Goal: Task Accomplishment & Management: Use online tool/utility

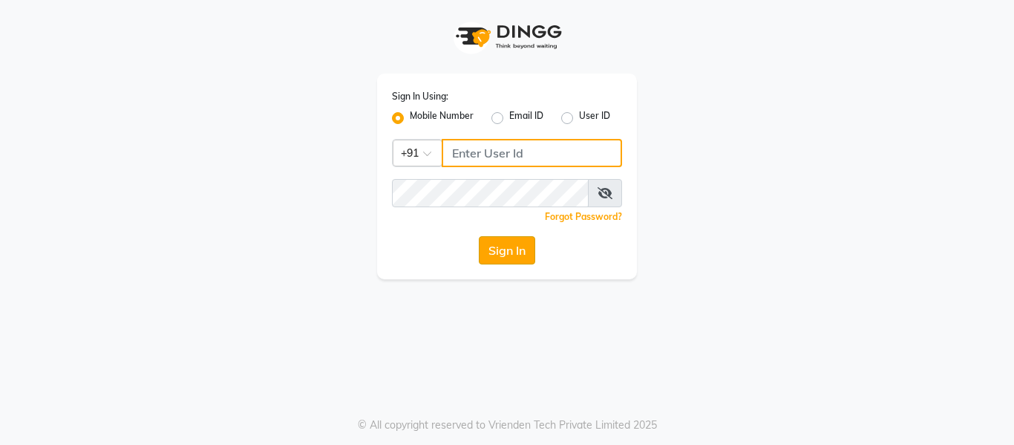
type input "1111122220"
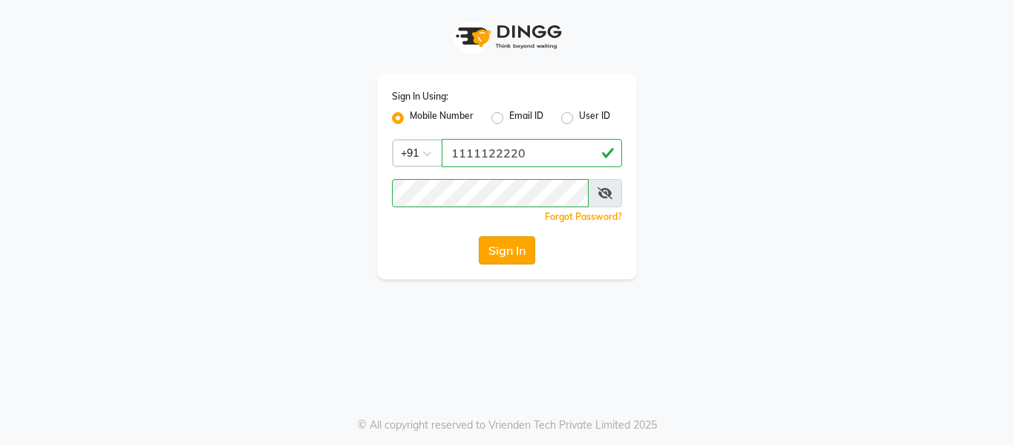
click at [501, 249] on button "Sign In" at bounding box center [507, 250] width 56 height 28
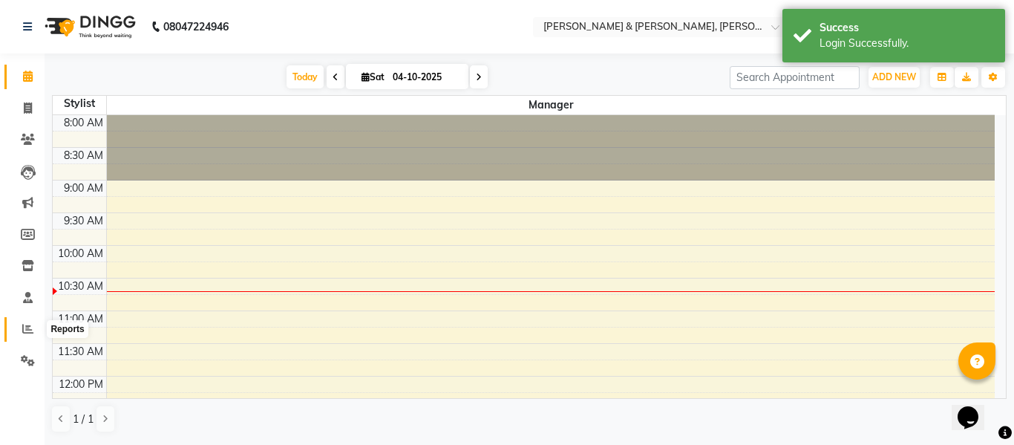
click at [29, 330] on icon at bounding box center [27, 328] width 11 height 11
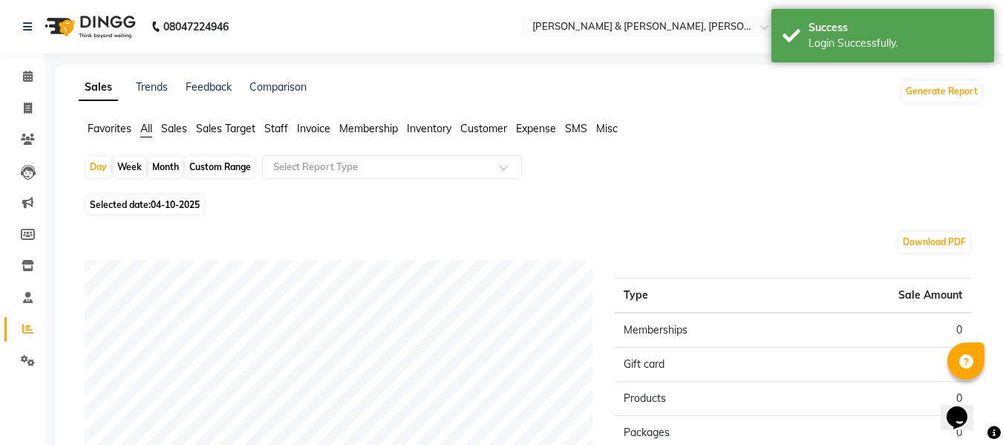
click at [154, 203] on span "04-10-2025" at bounding box center [175, 204] width 49 height 11
select select "10"
select select "2025"
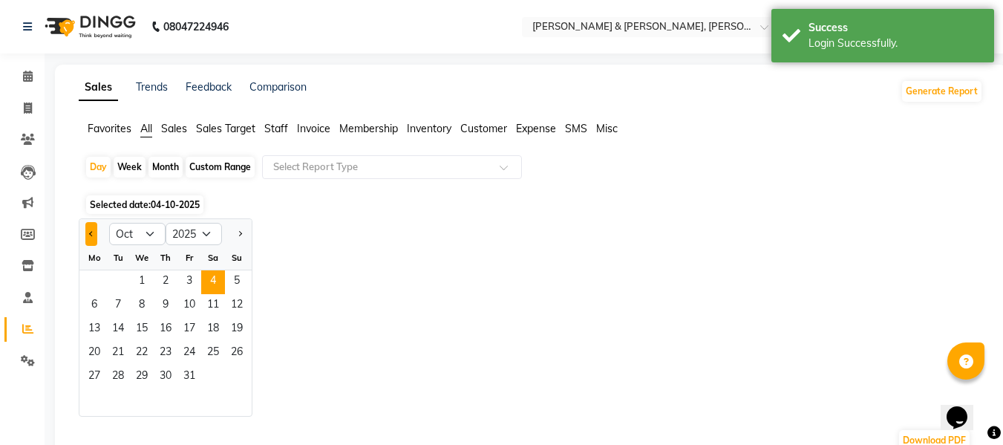
click at [92, 235] on span "Previous month" at bounding box center [91, 232] width 5 height 5
select select "9"
click at [97, 277] on span "1" at bounding box center [94, 282] width 24 height 24
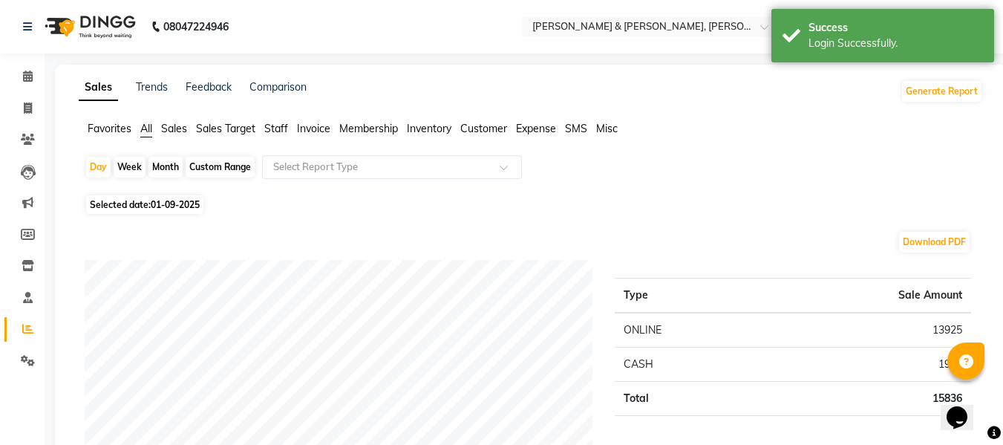
click at [189, 207] on span "01-09-2025" at bounding box center [175, 204] width 49 height 11
select select "9"
select select "2025"
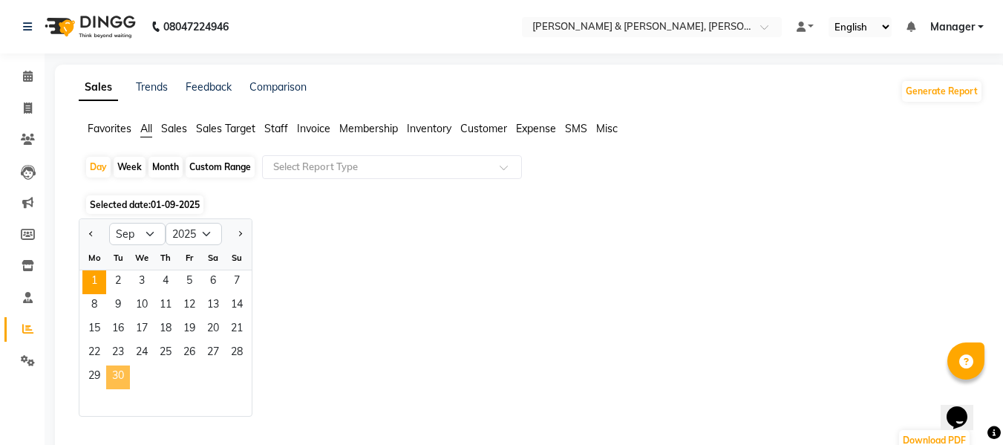
click at [120, 371] on span "30" at bounding box center [118, 377] width 24 height 24
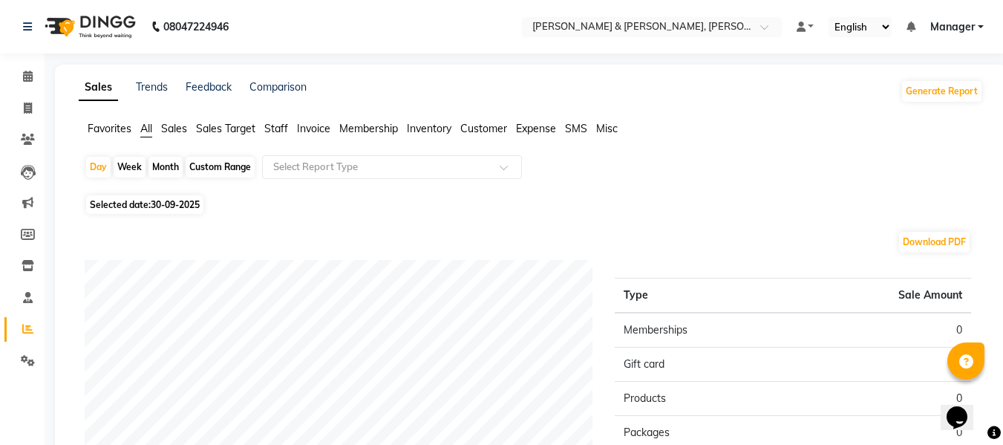
click at [199, 170] on div "Custom Range" at bounding box center [220, 167] width 69 height 21
select select "9"
select select "2025"
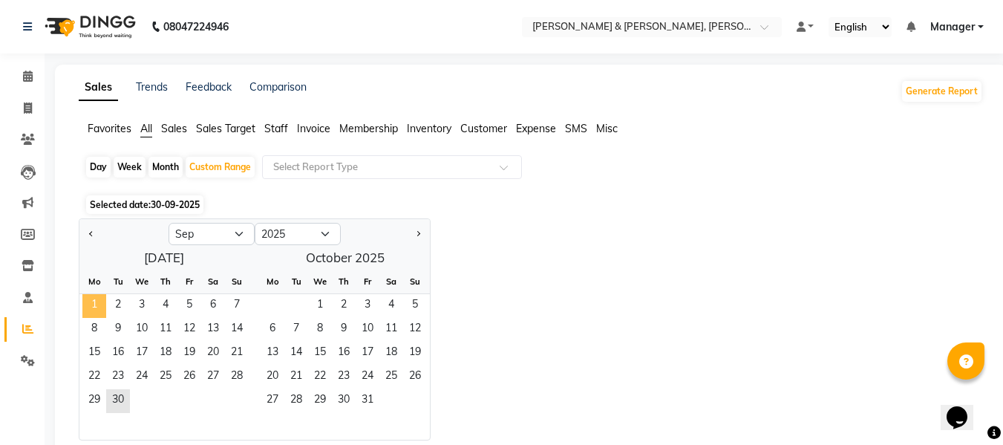
click at [100, 301] on span "1" at bounding box center [94, 306] width 24 height 24
click at [125, 400] on span "30" at bounding box center [118, 401] width 24 height 24
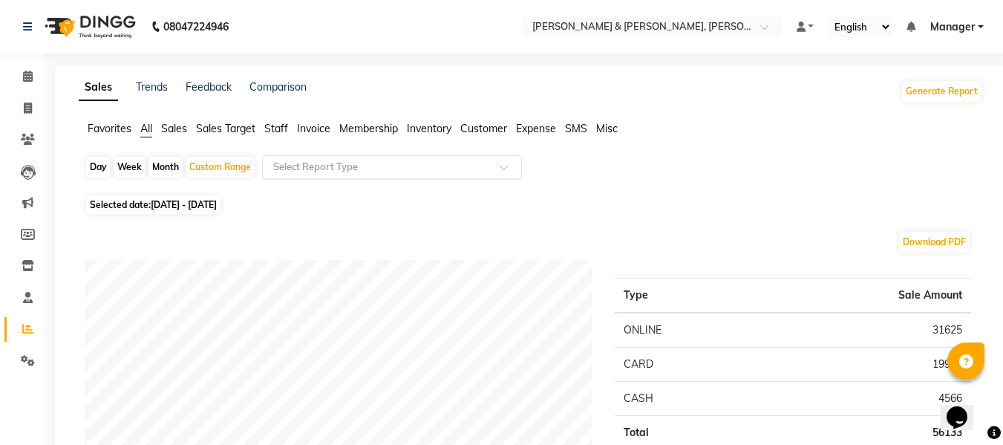
click at [481, 169] on input "text" at bounding box center [377, 167] width 214 height 15
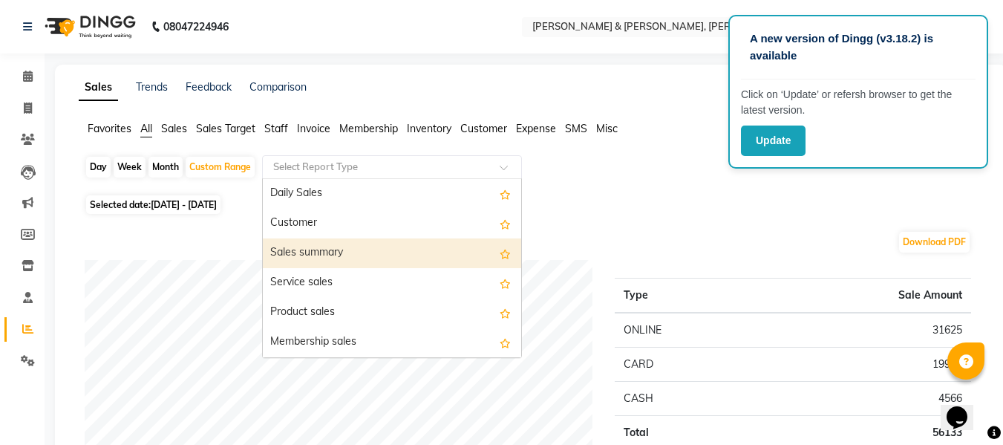
click at [369, 258] on div "Sales summary" at bounding box center [392, 253] width 258 height 30
select select "full_report"
select select "csv"
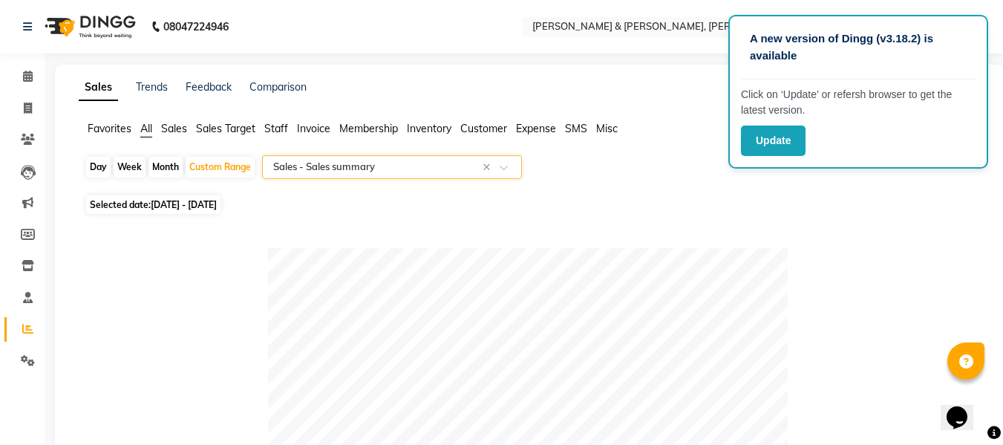
click at [201, 209] on span "[DATE] - [DATE]" at bounding box center [184, 204] width 66 height 11
select select "9"
select select "2025"
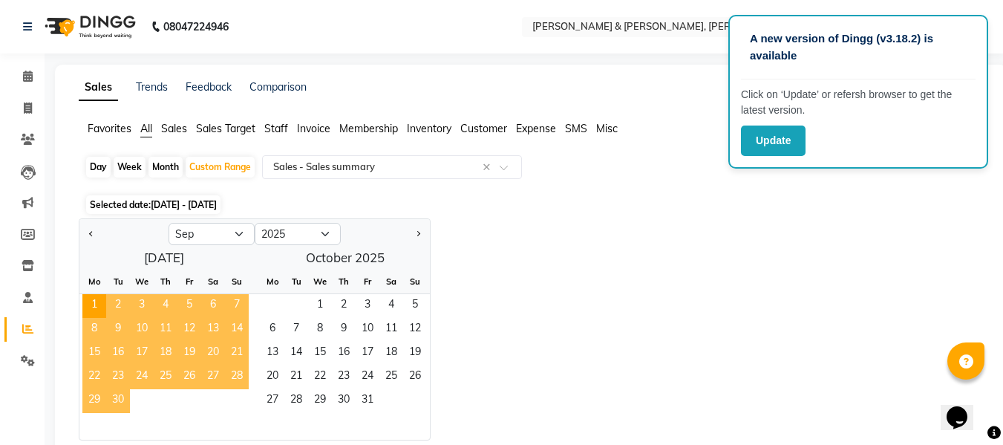
click at [119, 397] on span "30" at bounding box center [118, 401] width 24 height 24
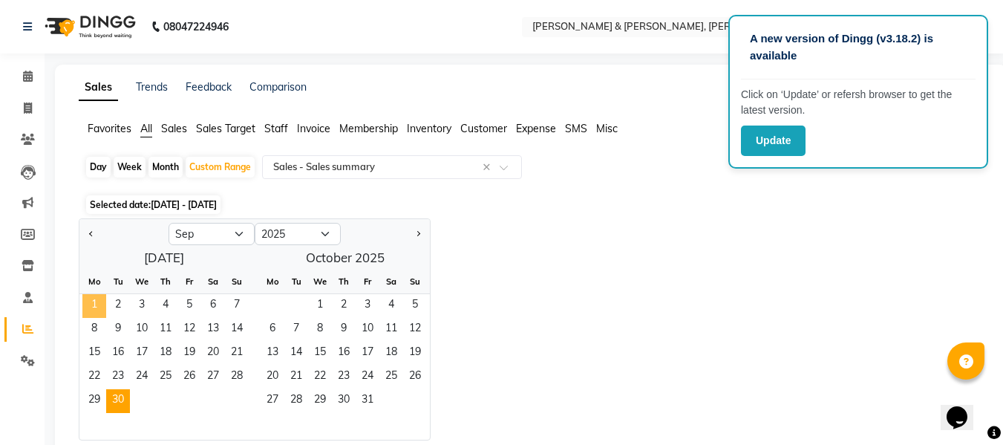
click at [88, 300] on span "1" at bounding box center [94, 306] width 24 height 24
click at [123, 405] on span "30" at bounding box center [118, 401] width 24 height 24
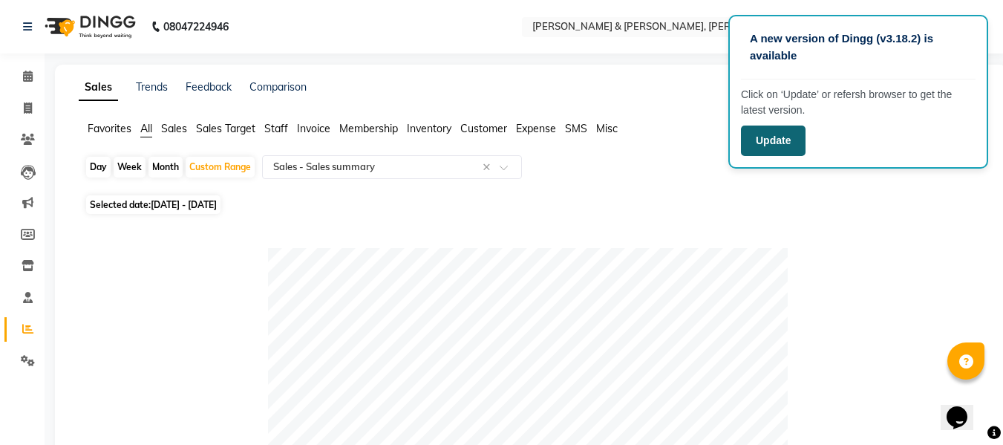
click at [782, 149] on button "Update" at bounding box center [773, 141] width 65 height 30
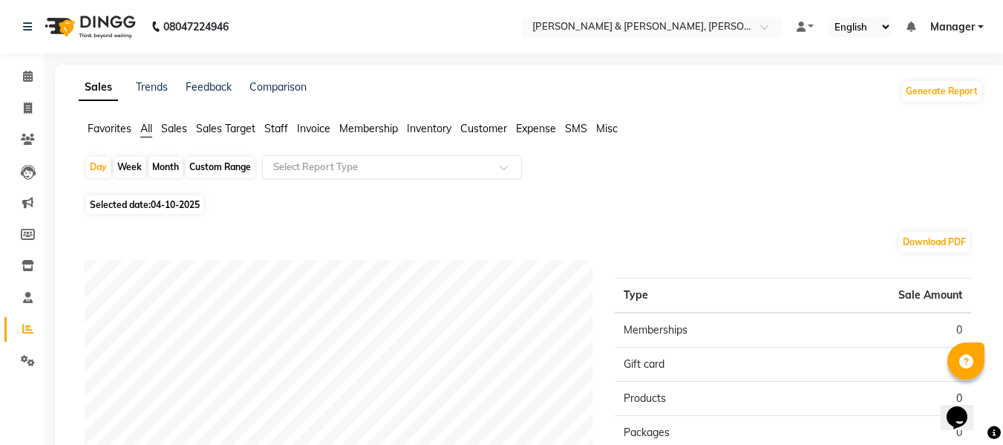
click at [451, 163] on input "text" at bounding box center [377, 167] width 214 height 15
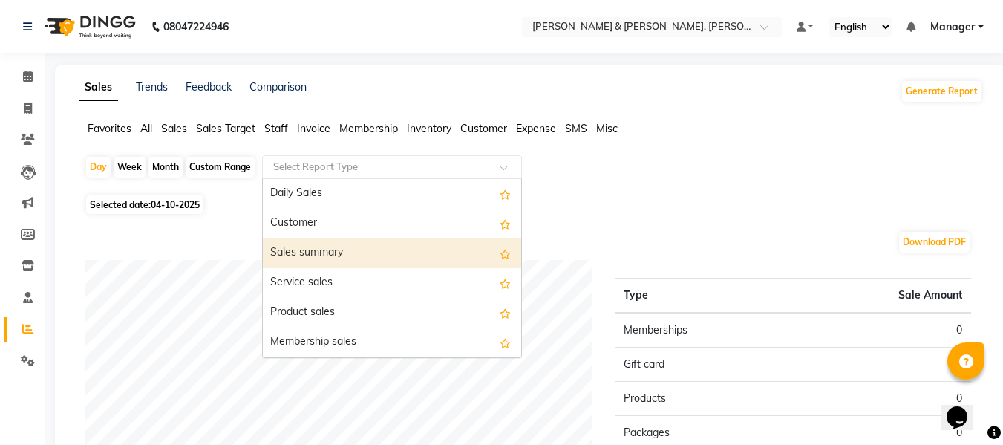
click at [359, 252] on div "Sales summary" at bounding box center [392, 253] width 258 height 30
select select "full_report"
select select "csv"
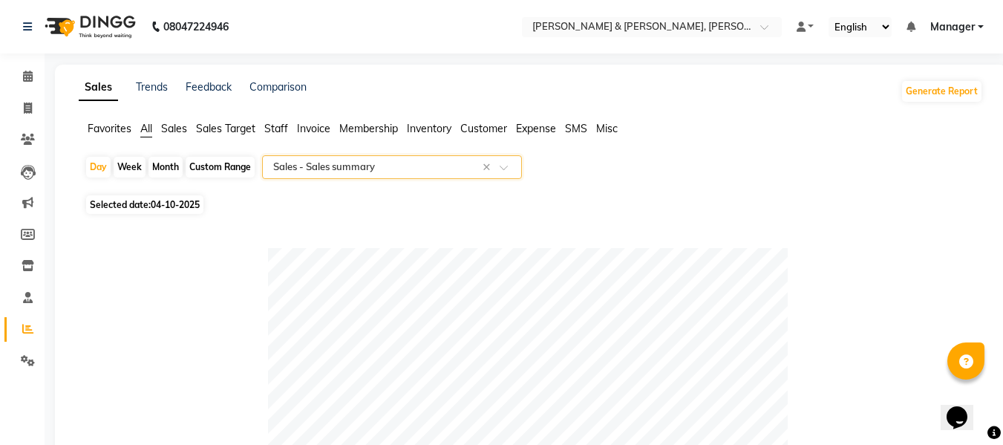
click at [158, 209] on span "04-10-2025" at bounding box center [175, 204] width 49 height 11
select select "10"
select select "2025"
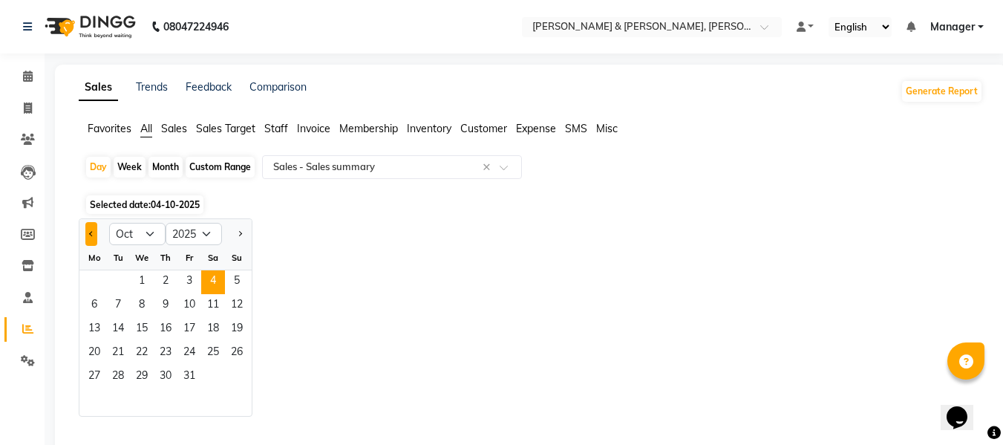
click at [91, 231] on span "Previous month" at bounding box center [91, 232] width 5 height 5
select select "9"
click at [98, 276] on span "1" at bounding box center [94, 282] width 24 height 24
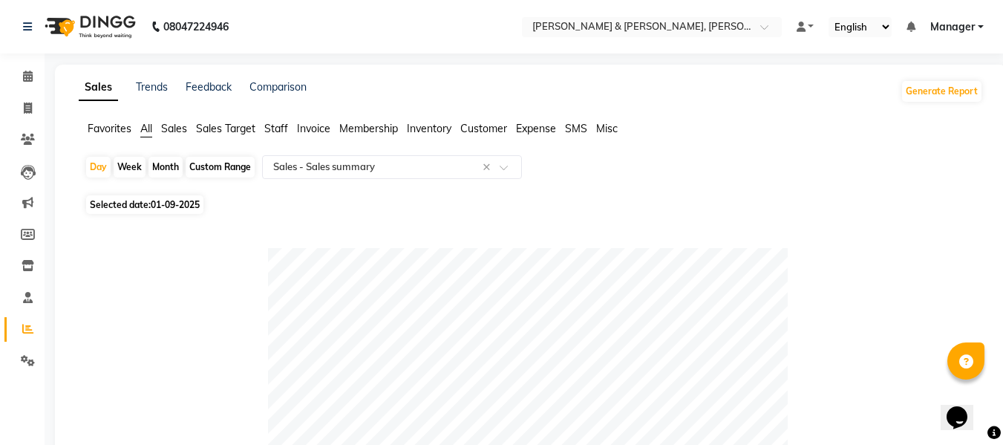
click at [163, 204] on span "01-09-2025" at bounding box center [175, 204] width 49 height 11
select select "9"
select select "2025"
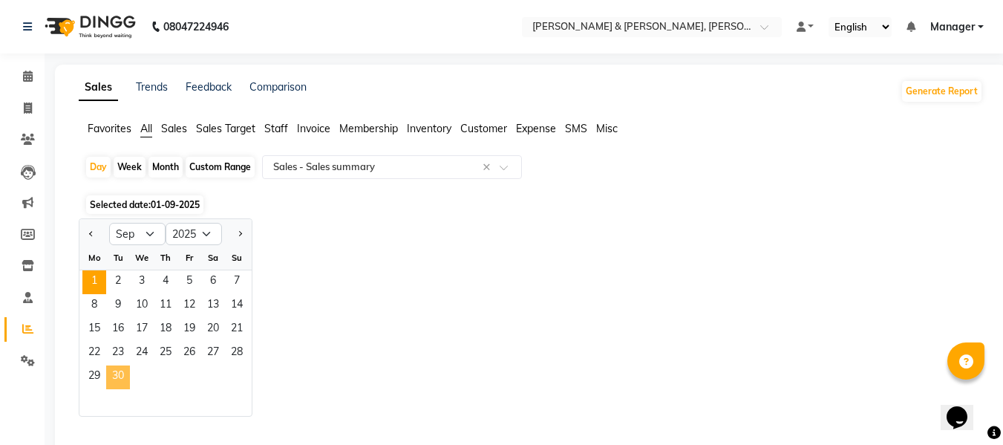
click at [111, 375] on span "30" at bounding box center [118, 377] width 24 height 24
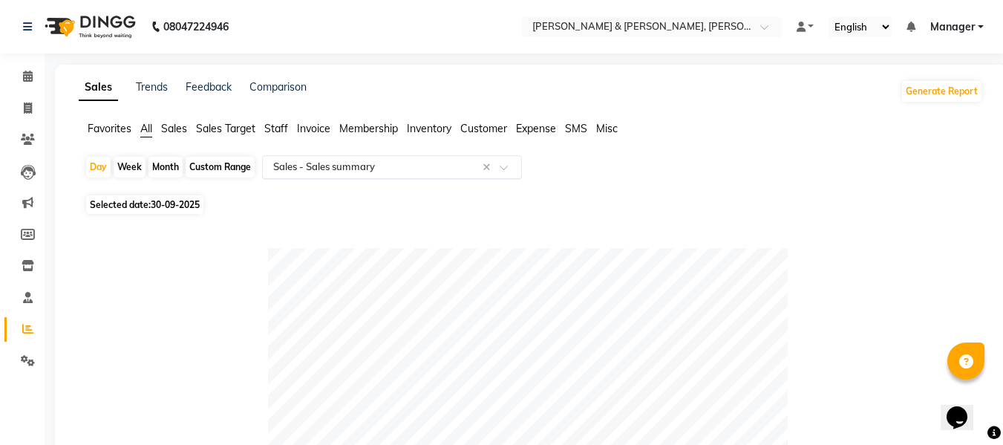
click at [291, 172] on input "text" at bounding box center [377, 167] width 214 height 15
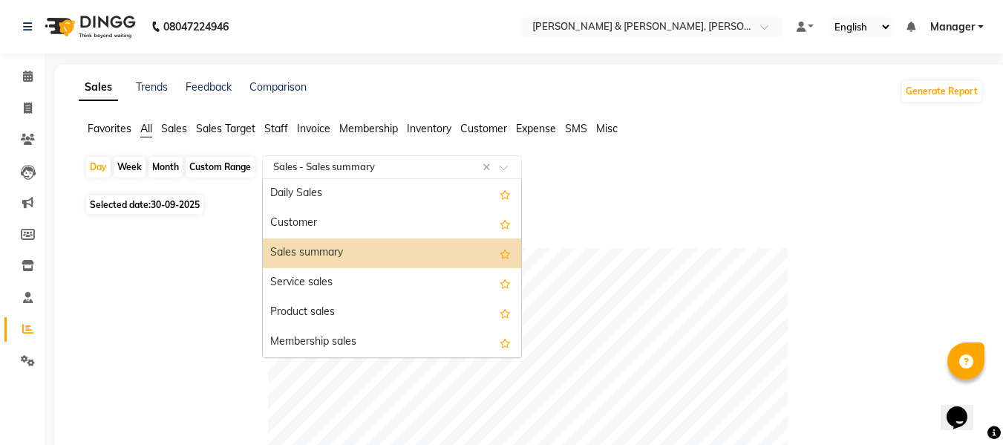
click at [299, 252] on div "Sales summary" at bounding box center [392, 253] width 258 height 30
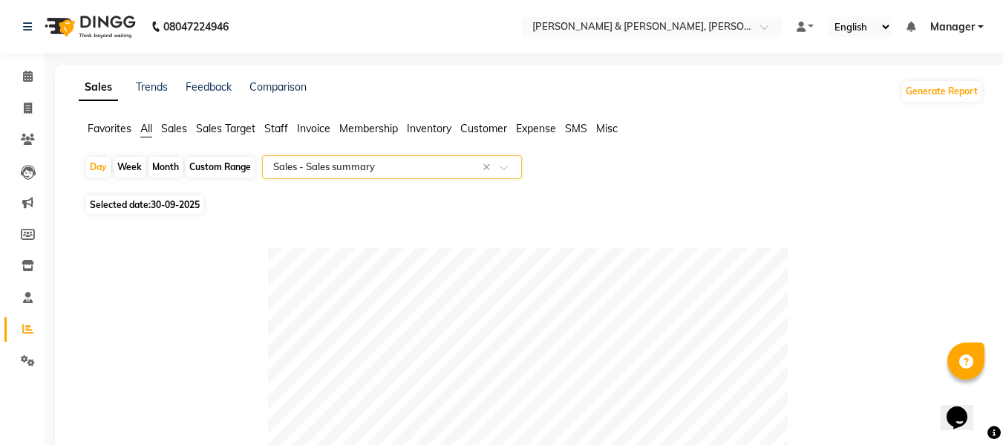
click at [221, 175] on div "Custom Range" at bounding box center [220, 167] width 69 height 21
select select "9"
select select "2025"
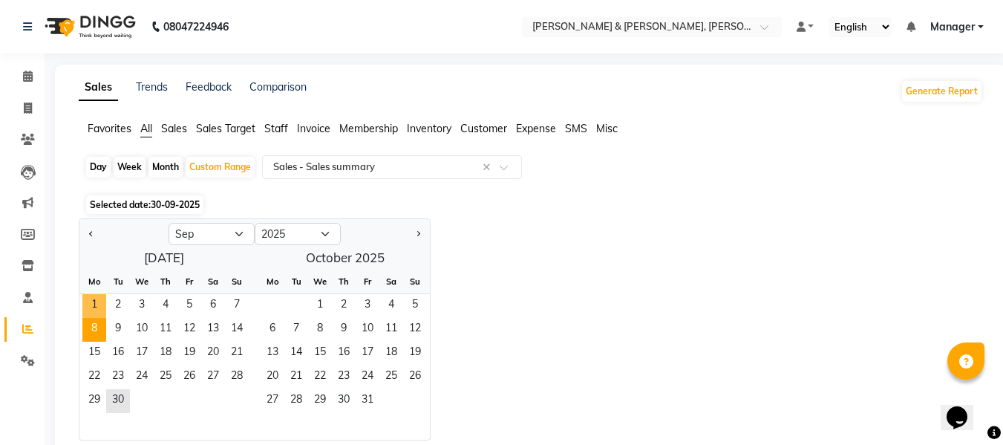
click at [97, 318] on span "8" at bounding box center [94, 330] width 24 height 24
click at [98, 310] on span "1" at bounding box center [94, 306] width 24 height 24
click at [126, 398] on span "30" at bounding box center [118, 401] width 24 height 24
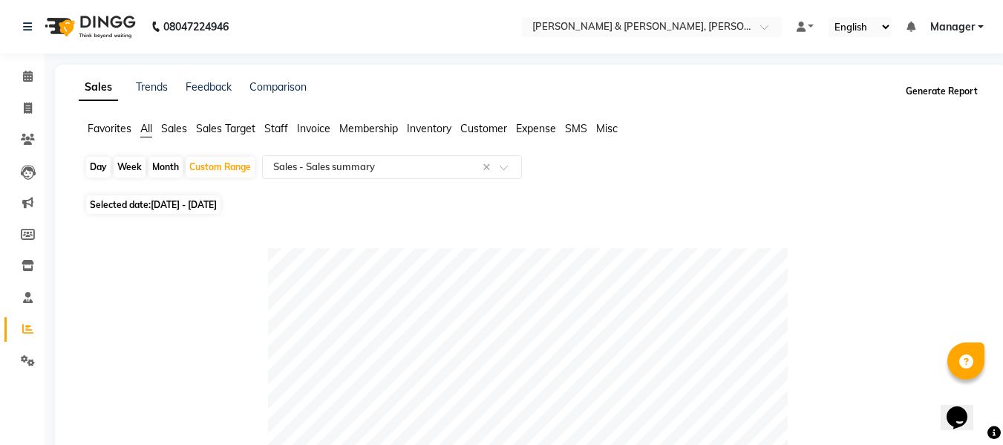
click at [951, 98] on button "Generate Report" at bounding box center [941, 91] width 79 height 21
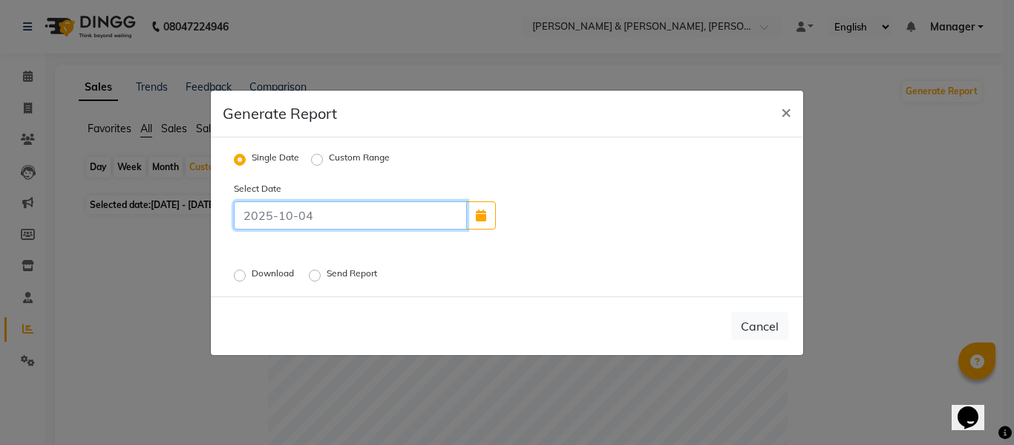
click at [293, 217] on input at bounding box center [350, 215] width 233 height 28
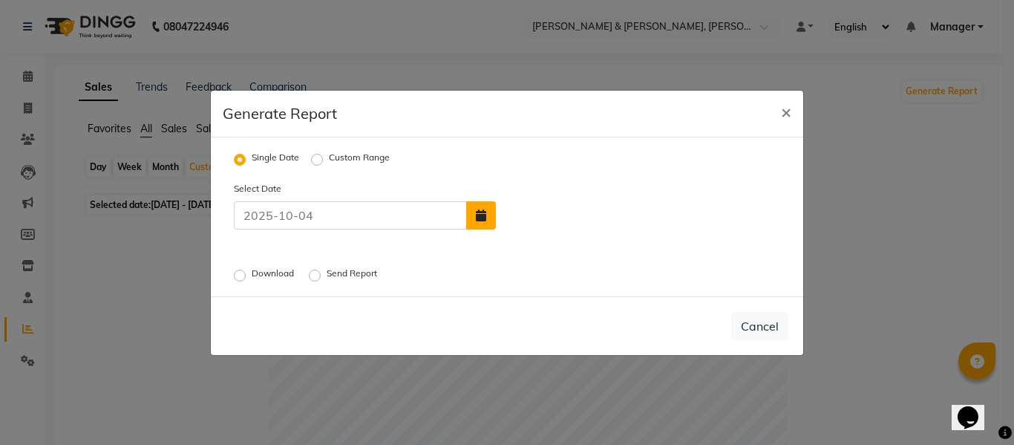
click at [485, 217] on icon "button" at bounding box center [481, 215] width 10 height 12
select select "10"
select select "2025"
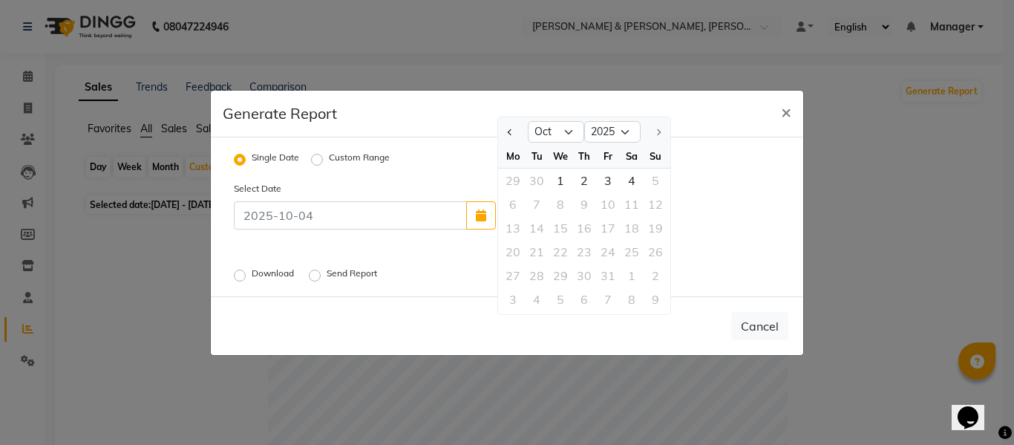
click at [523, 137] on div at bounding box center [513, 132] width 30 height 24
click at [512, 128] on button "Previous month" at bounding box center [510, 132] width 13 height 24
select select "9"
click at [512, 180] on div "1" at bounding box center [513, 181] width 24 height 24
type input "01-09-2025"
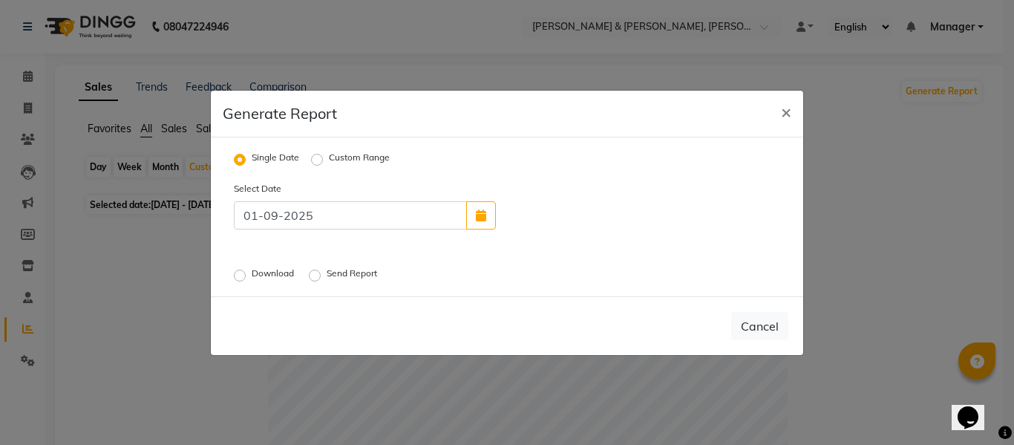
click at [339, 154] on label "Custom Range" at bounding box center [359, 160] width 61 height 18
click at [325, 154] on input "Custom Range" at bounding box center [319, 159] width 10 height 10
radio input "true"
select select "10"
select select "2025"
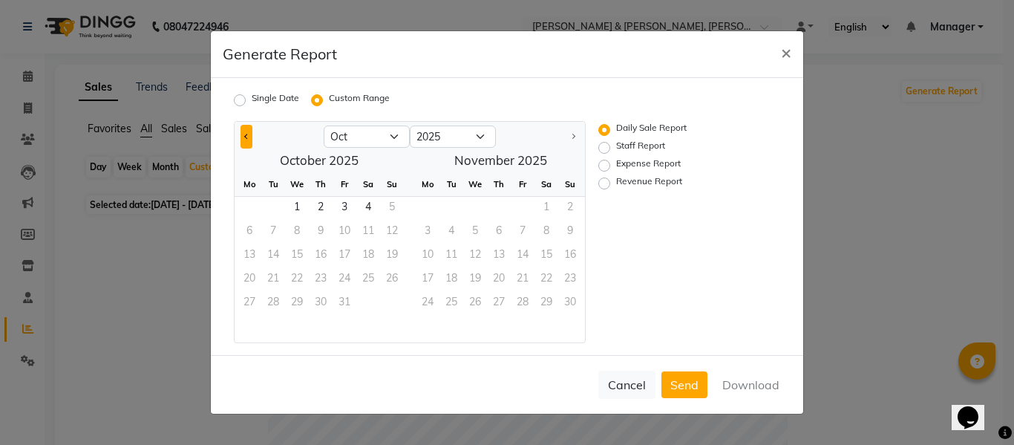
click at [250, 138] on button "Previous month" at bounding box center [247, 137] width 12 height 24
select select "9"
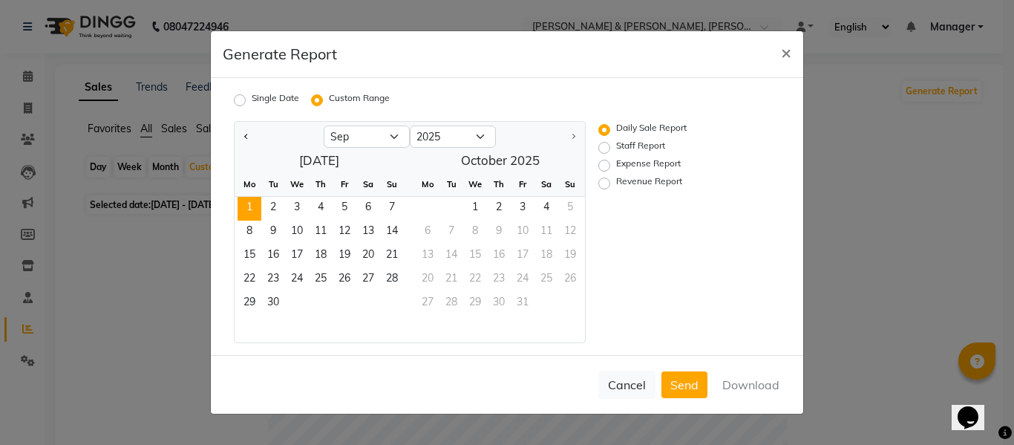
click at [251, 207] on span "1" at bounding box center [250, 209] width 24 height 24
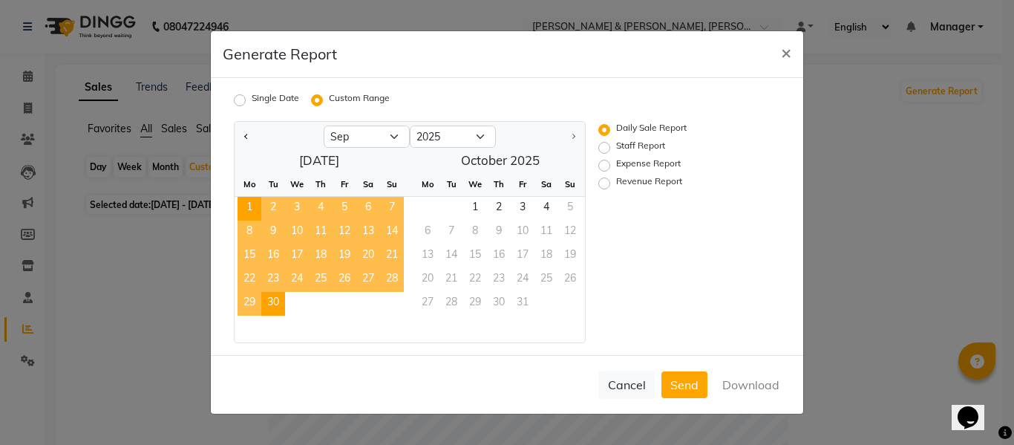
click at [271, 299] on span "30" at bounding box center [273, 304] width 24 height 24
click at [738, 382] on button "Download" at bounding box center [751, 384] width 75 height 27
click at [258, 99] on label "Single Date" at bounding box center [276, 100] width 48 height 18
click at [247, 99] on input "Single Date" at bounding box center [242, 100] width 10 height 10
radio input "true"
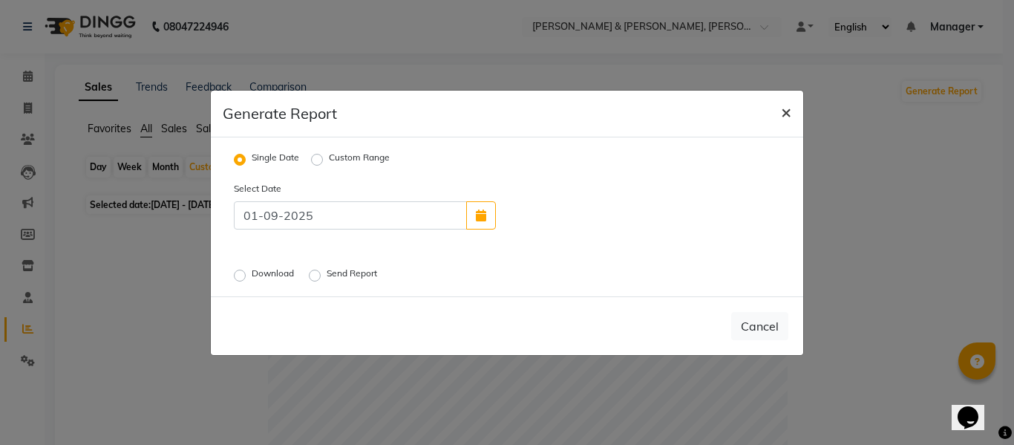
click at [792, 117] on button "×" at bounding box center [786, 112] width 34 height 42
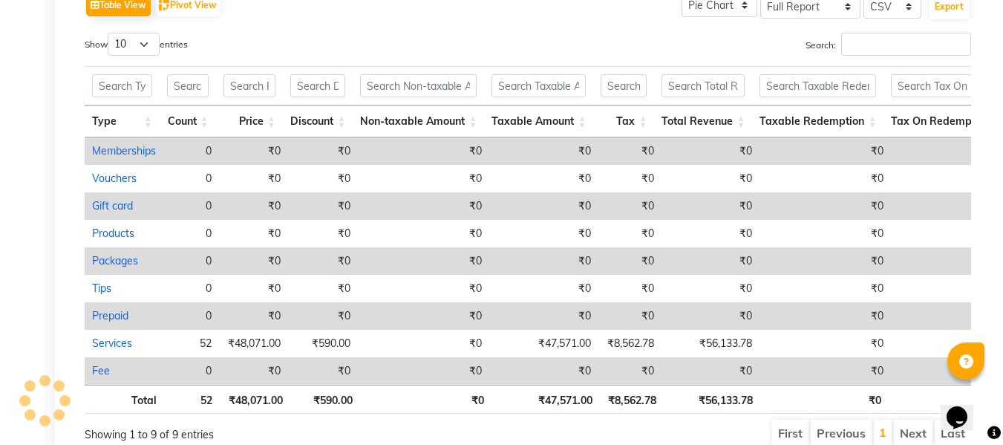
scroll to position [743, 0]
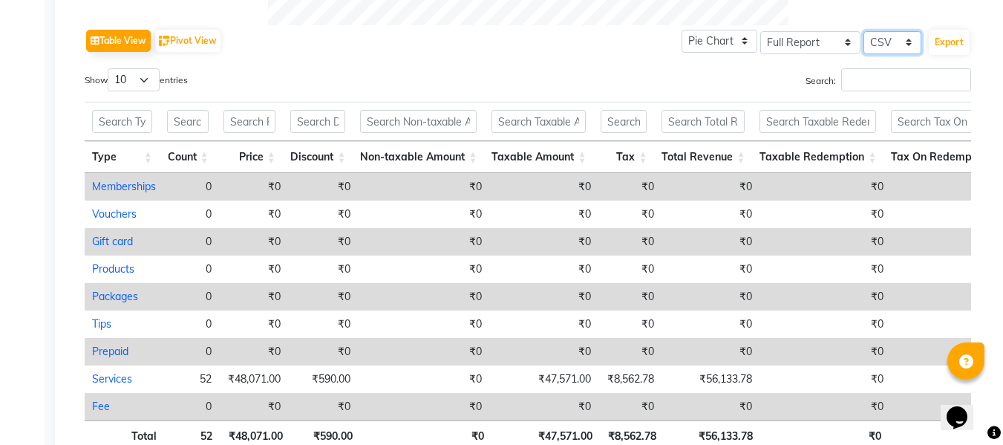
click at [902, 42] on select "Select CSV PDF" at bounding box center [893, 42] width 58 height 23
click at [864, 31] on select "Select CSV PDF" at bounding box center [893, 42] width 58 height 23
click at [155, 79] on select "10 25 50 100" at bounding box center [134, 79] width 52 height 23
select select "100"
click at [110, 68] on select "10 25 50 100" at bounding box center [134, 79] width 52 height 23
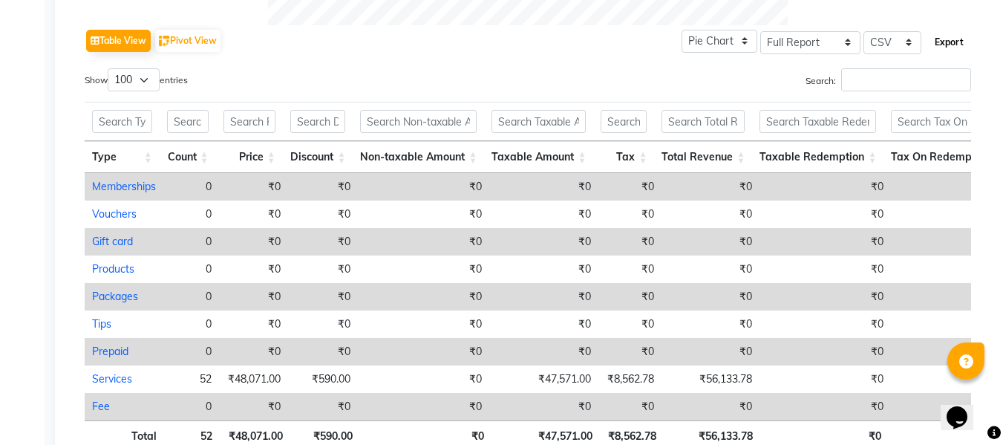
click at [948, 45] on button "Export" at bounding box center [949, 42] width 41 height 25
